Goal: Check status: Check status

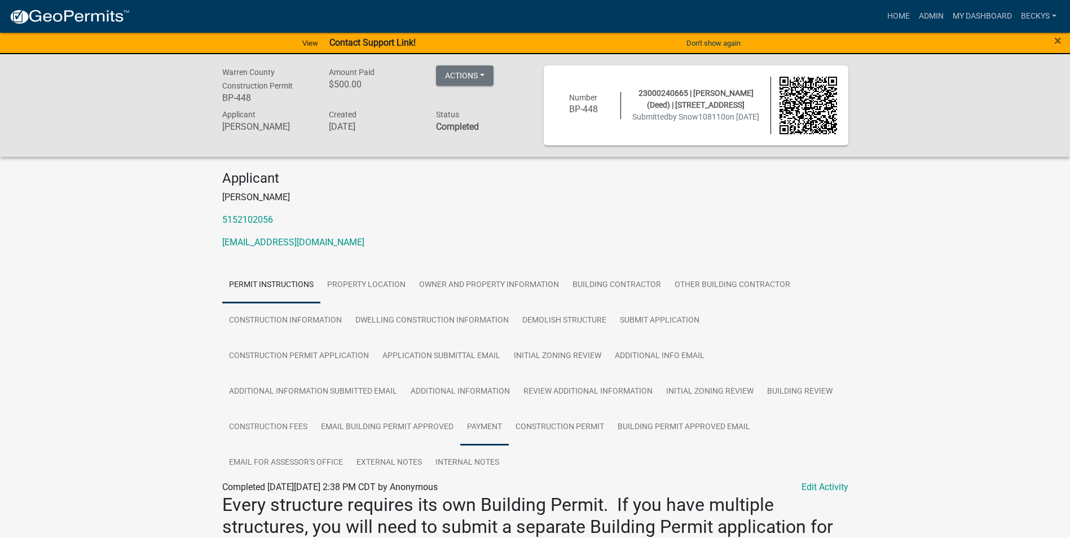
click at [489, 424] on link "Payment" at bounding box center [484, 428] width 49 height 36
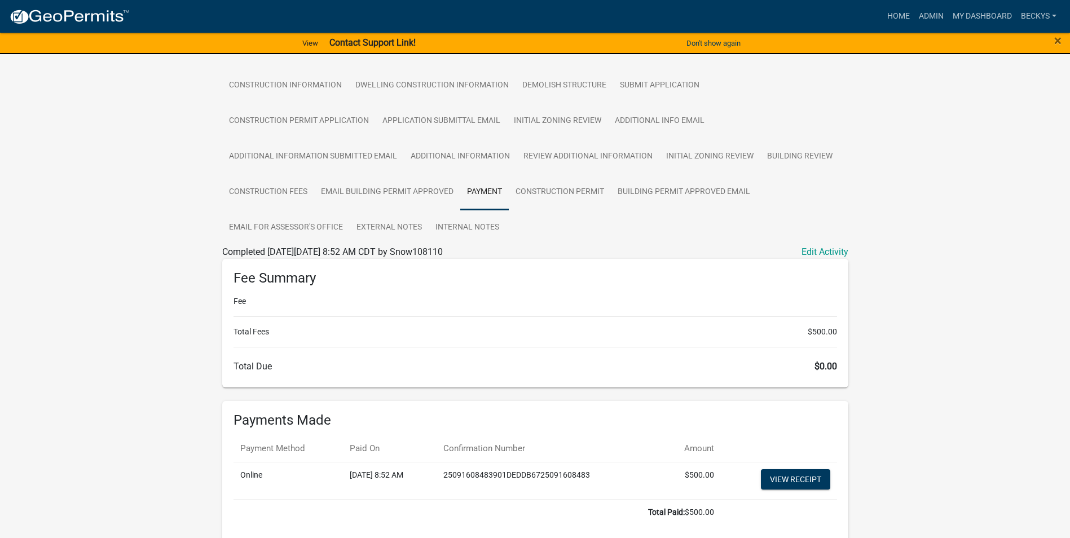
scroll to position [290, 0]
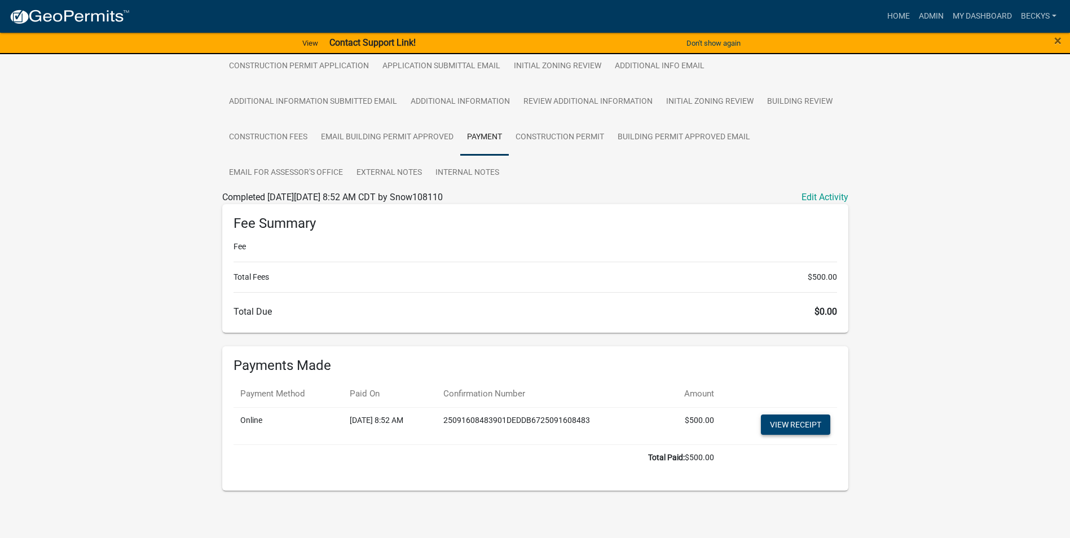
click at [781, 428] on link "View receipt" at bounding box center [795, 425] width 69 height 20
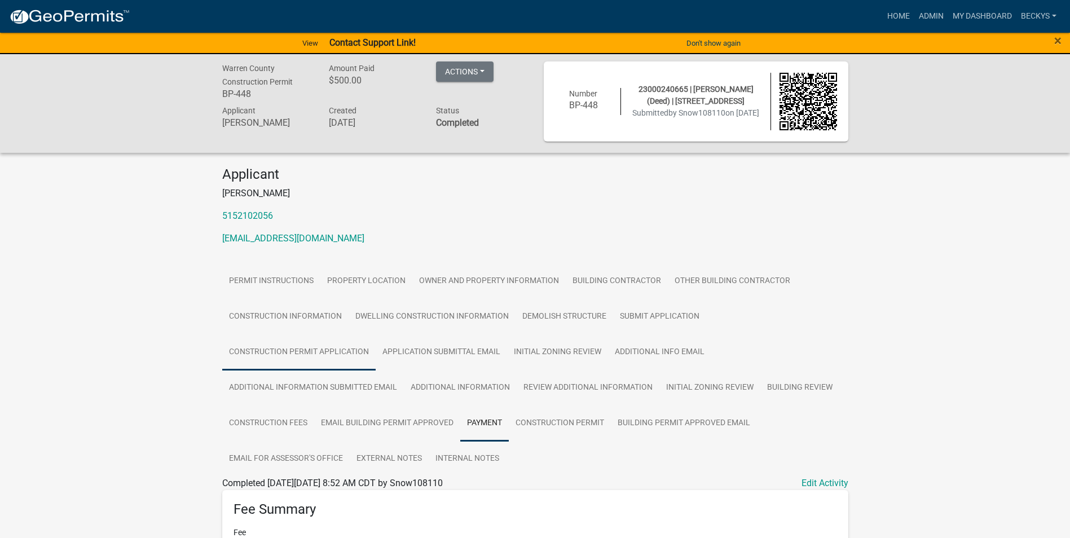
scroll to position [0, 0]
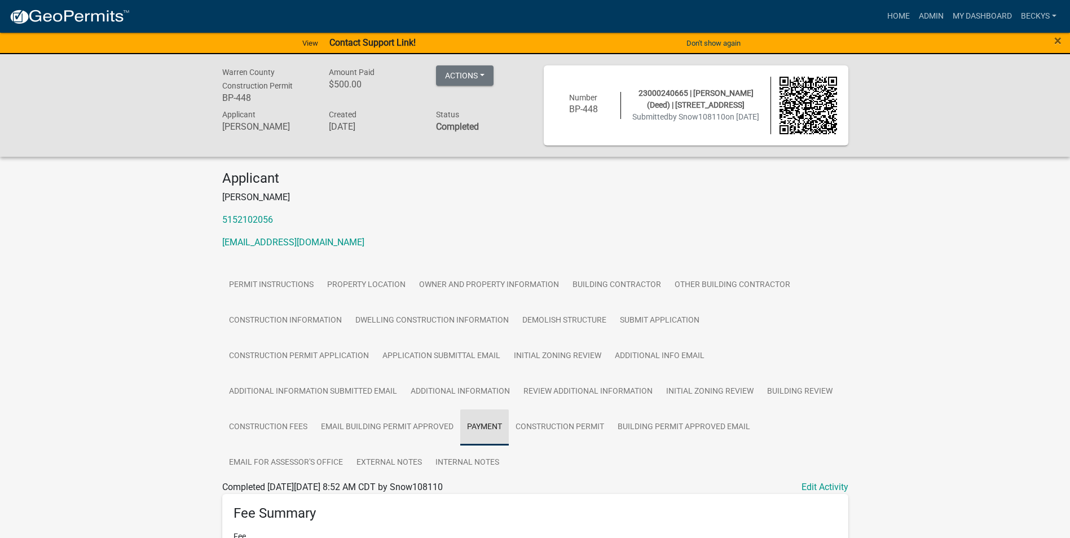
click at [478, 426] on link "Payment" at bounding box center [484, 428] width 49 height 36
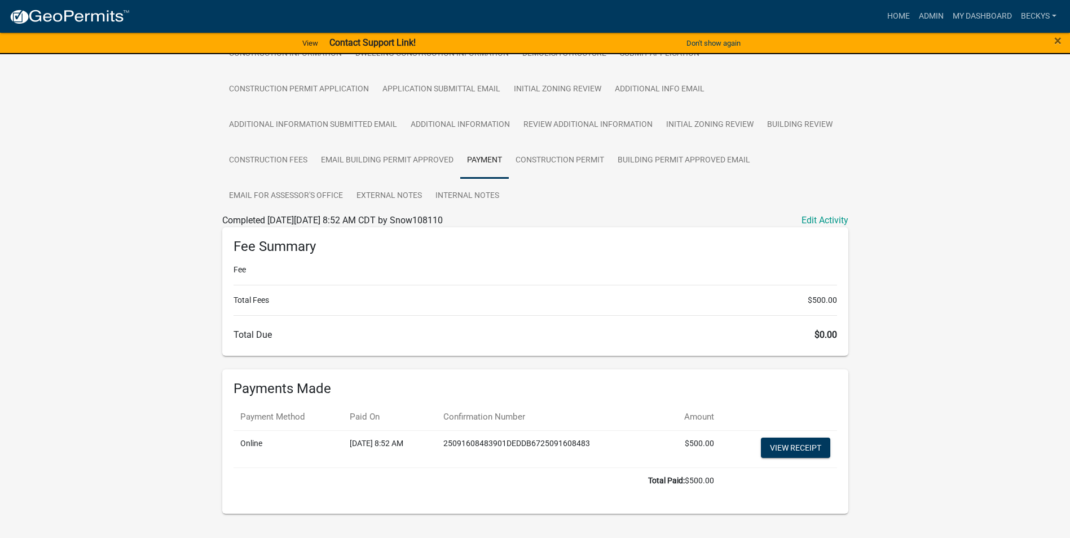
scroll to position [282, 0]
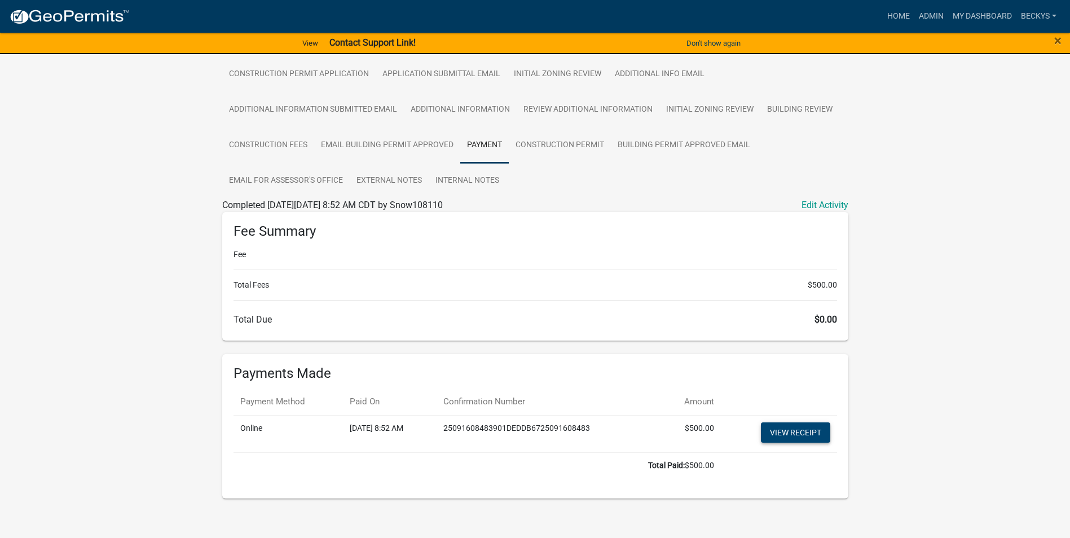
click at [785, 430] on link "View receipt" at bounding box center [795, 433] width 69 height 20
